Goal: Find specific page/section: Find specific page/section

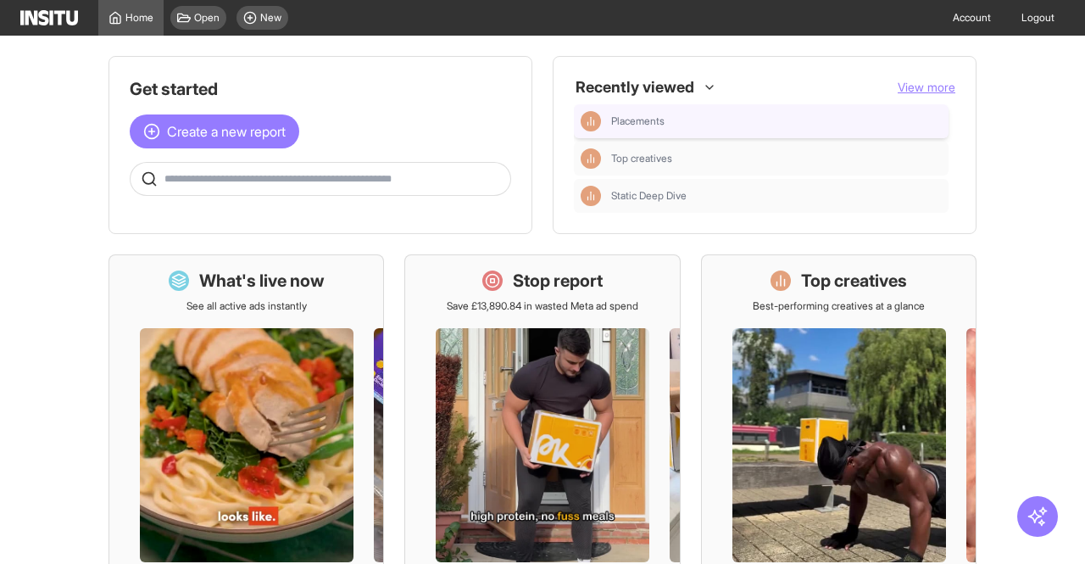
click at [675, 127] on div "Placements" at bounding box center [776, 121] width 331 height 14
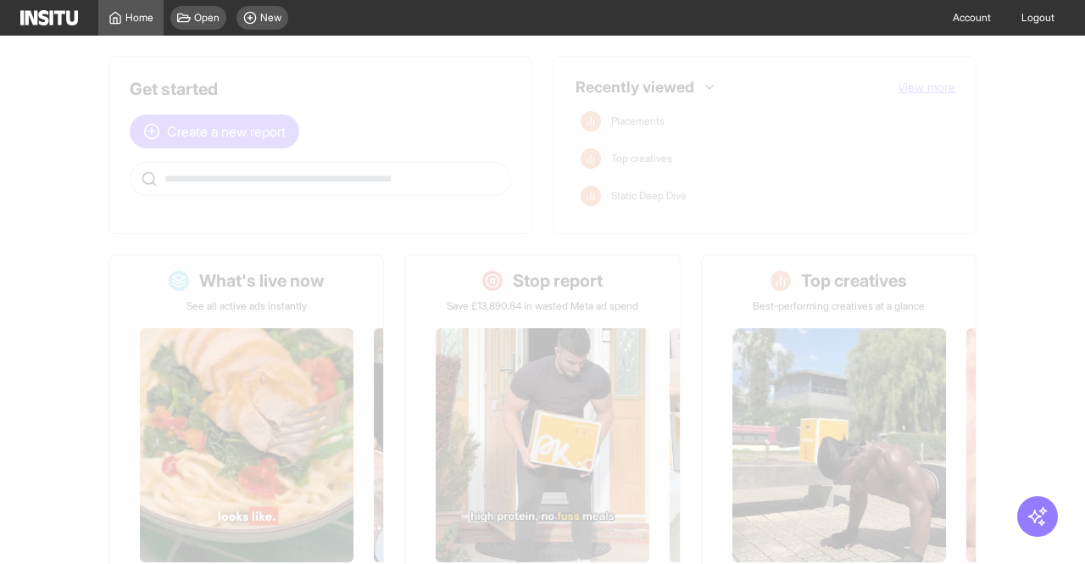
select select "**"
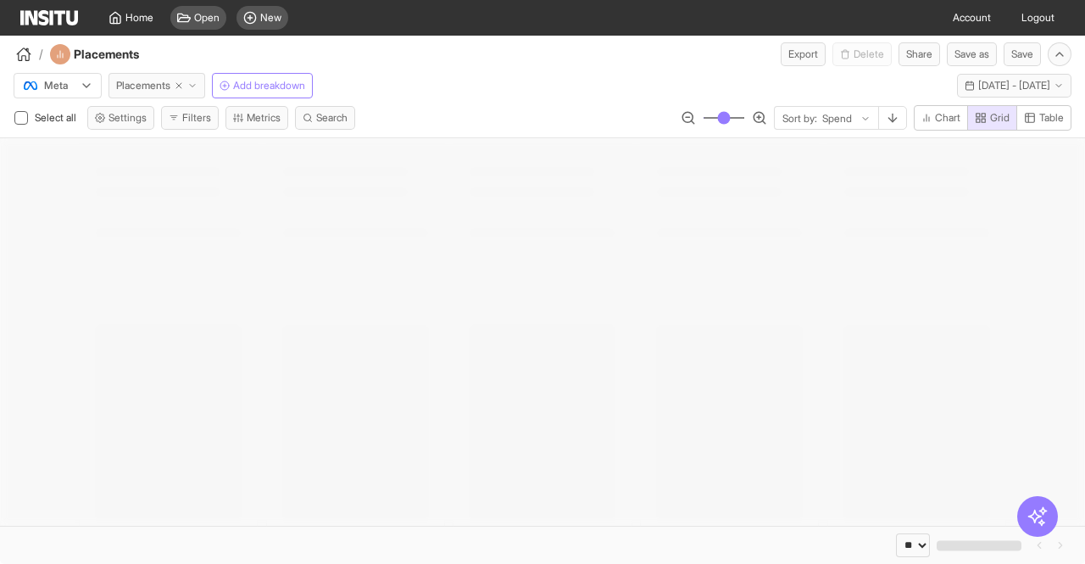
click at [125, 84] on span "Placements" at bounding box center [143, 86] width 54 height 14
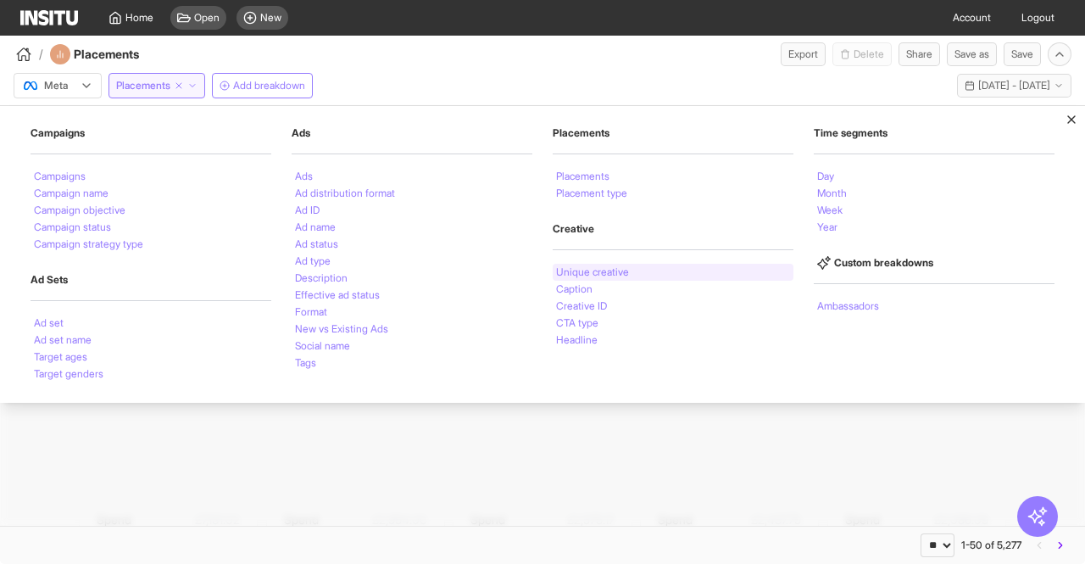
click at [566, 269] on li "Unique creative" at bounding box center [592, 272] width 73 height 10
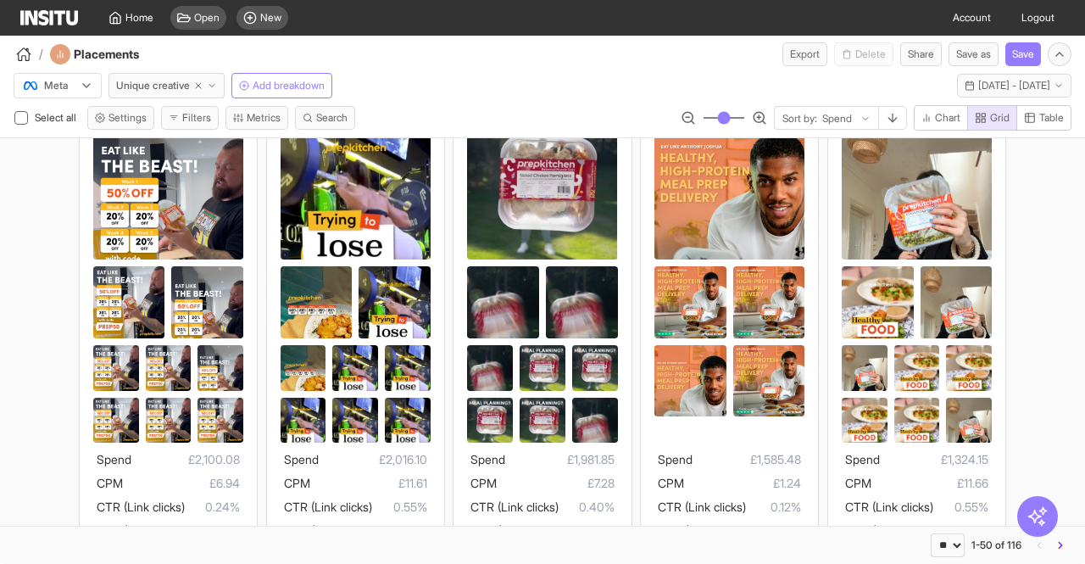
scroll to position [1331, 0]
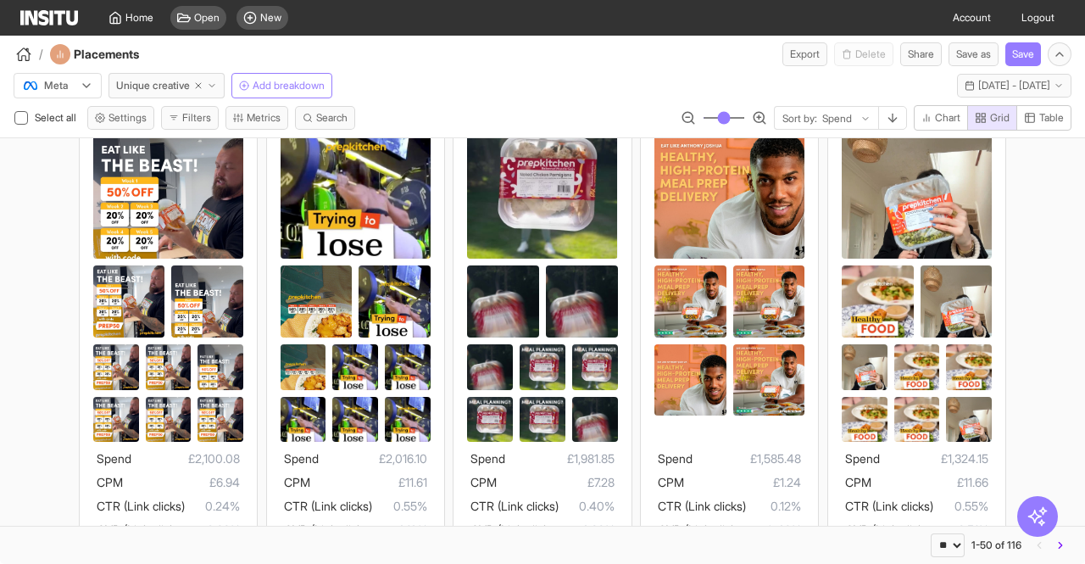
click at [184, 108] on button "Filters" at bounding box center [190, 118] width 58 height 24
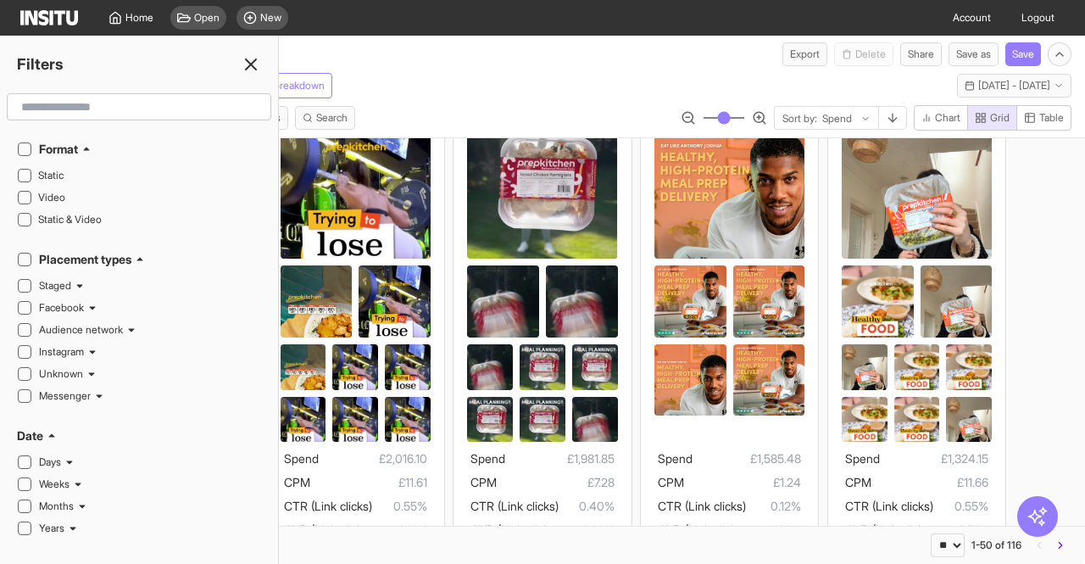
click at [184, 108] on input "text" at bounding box center [138, 107] width 249 height 31
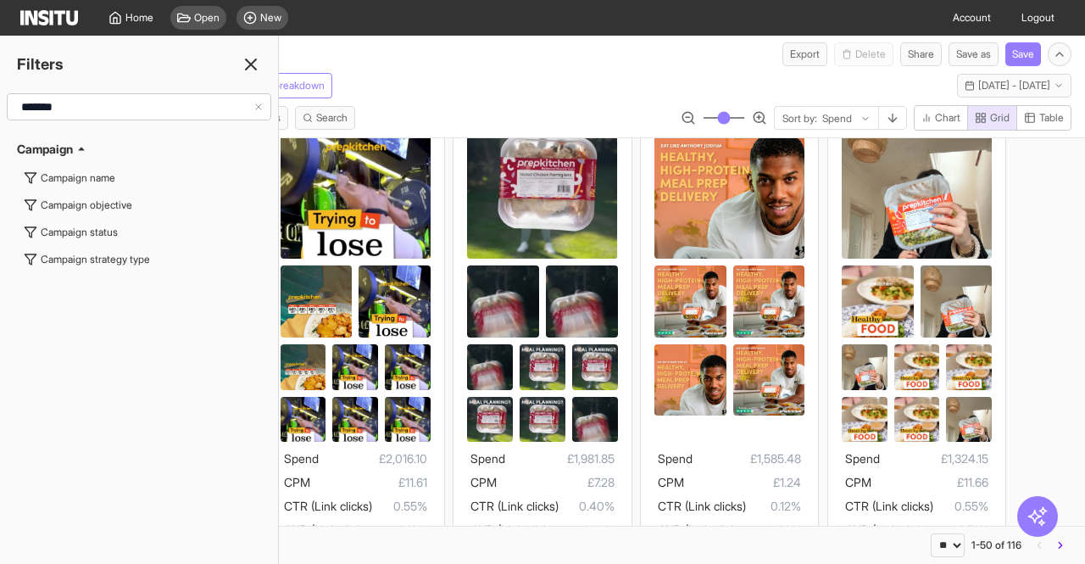
type input "********"
click at [113, 171] on div "Campaign name" at bounding box center [78, 178] width 75 height 14
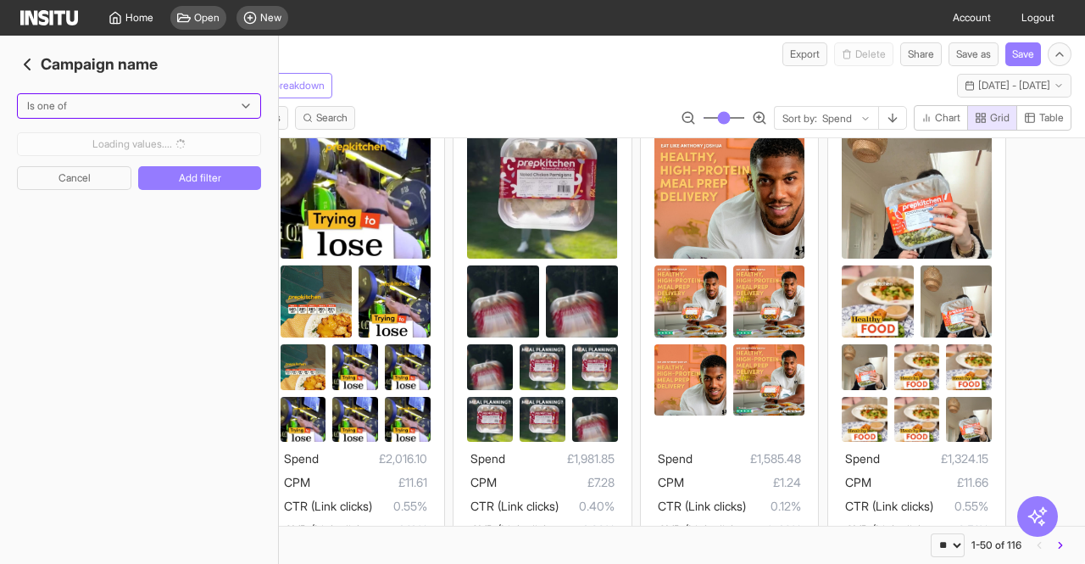
click at [69, 104] on div at bounding box center [126, 105] width 203 height 17
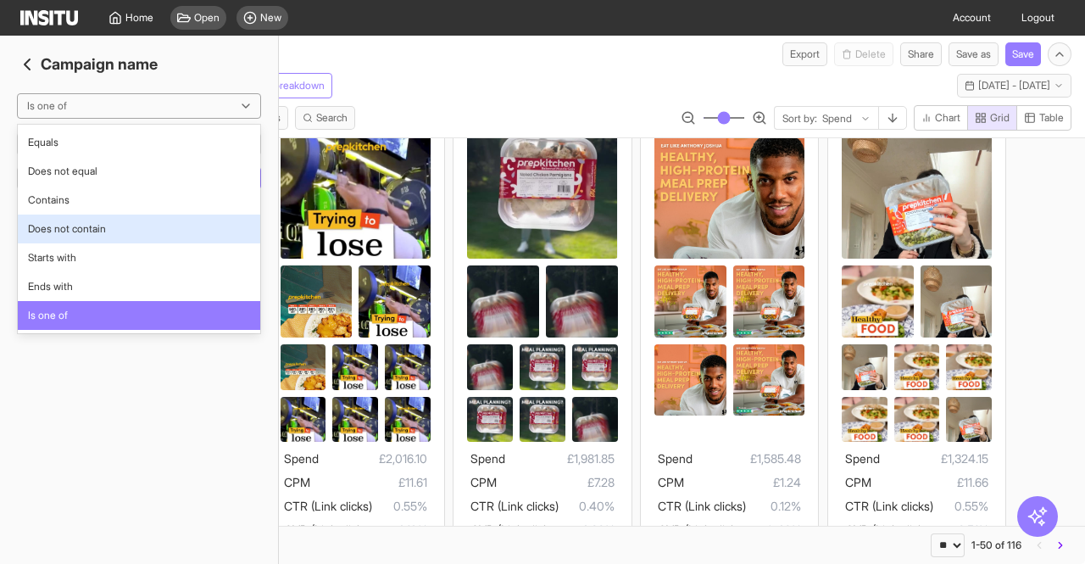
click at [51, 234] on span "Does not contain" at bounding box center [67, 228] width 78 height 15
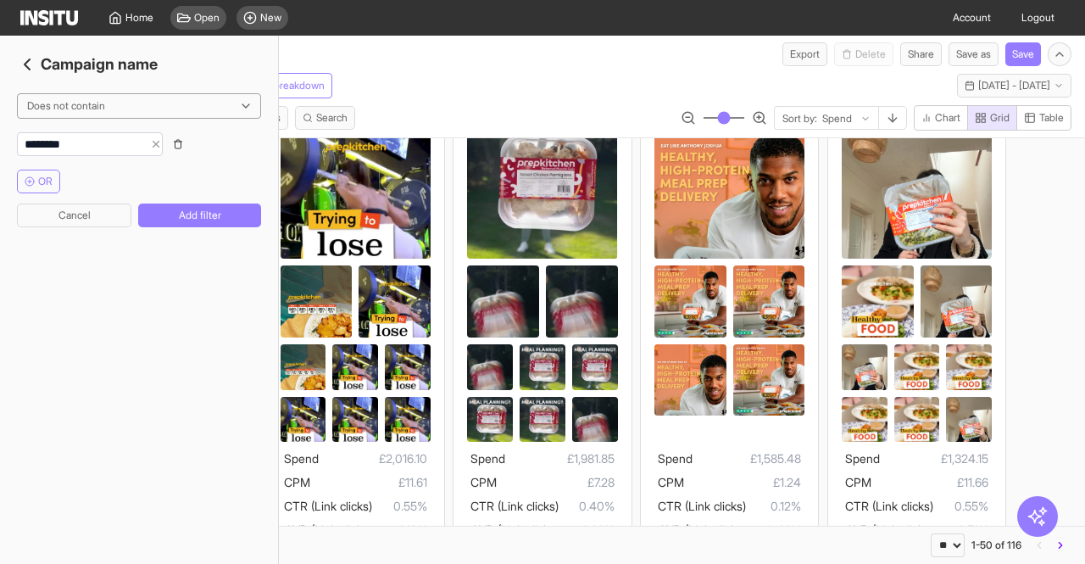
type input "*********"
click at [214, 220] on button "Add filter" at bounding box center [199, 215] width 123 height 24
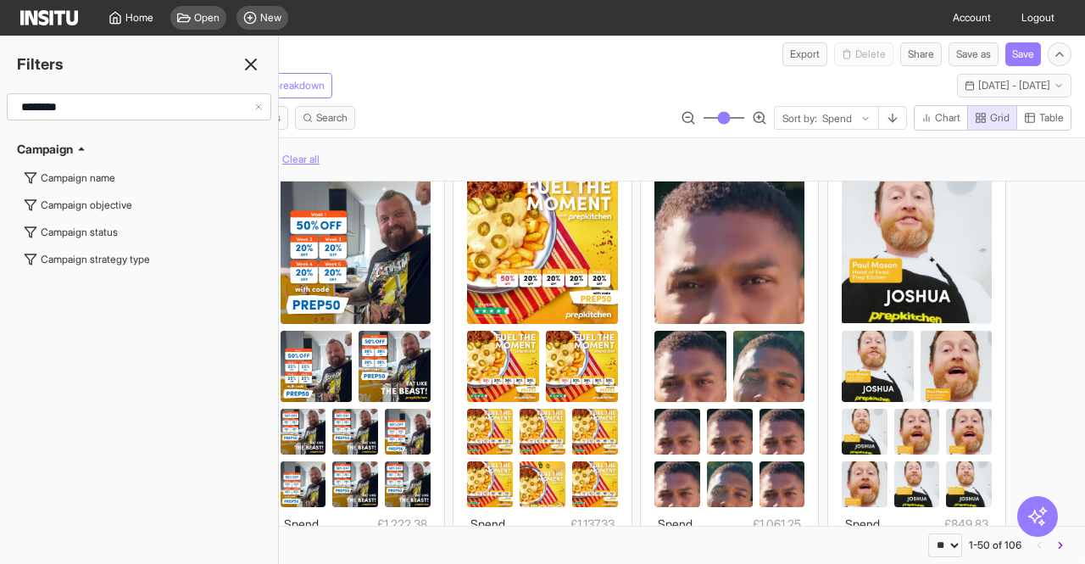
click at [255, 58] on icon at bounding box center [251, 64] width 20 height 20
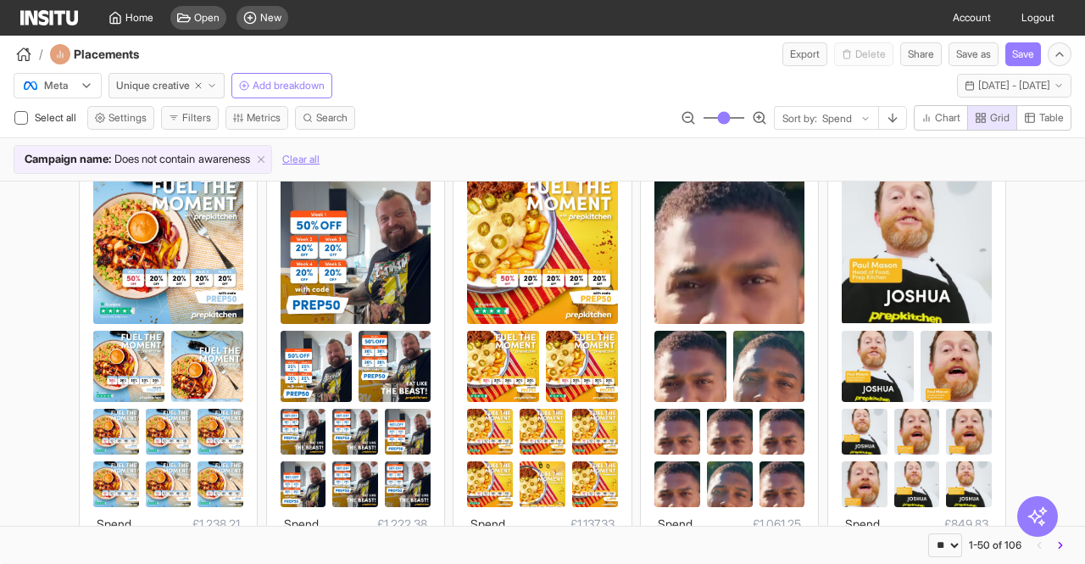
click at [425, 57] on div "/ Placements Export Delete Share Save as Save" at bounding box center [542, 51] width 1085 height 31
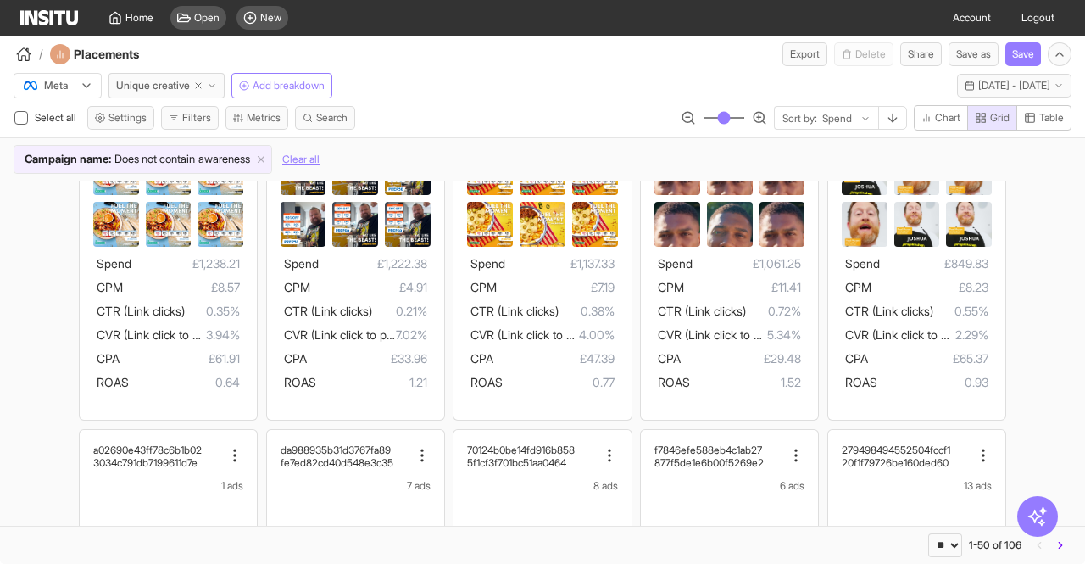
scroll to position [2118, 0]
